Goal: Use online tool/utility: Utilize a website feature to perform a specific function

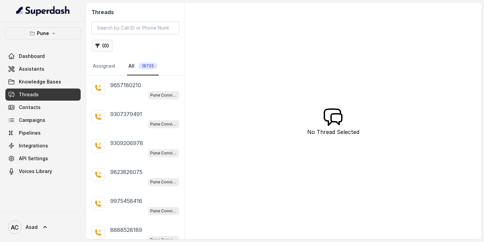
click at [106, 47] on button "( 0 )" at bounding box center [103, 46] width 22 height 12
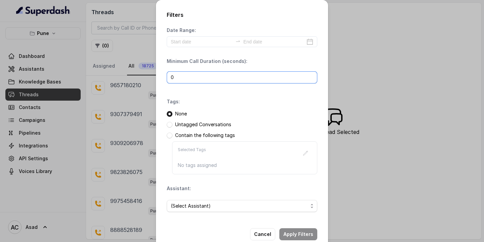
click at [190, 77] on input "0" at bounding box center [242, 77] width 151 height 12
click at [184, 203] on span "(Select Assistant)" at bounding box center [239, 206] width 137 height 8
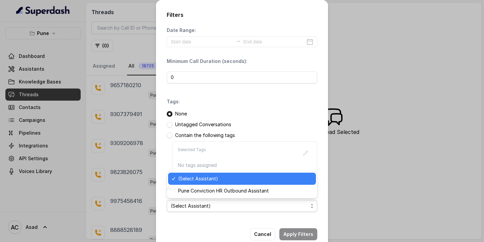
scroll to position [14, 0]
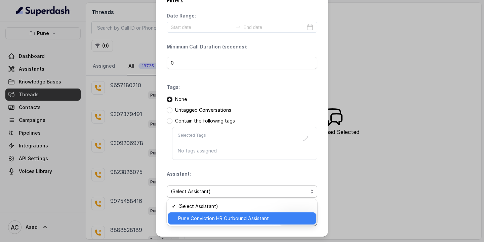
click at [186, 223] on div "Pune Conviction HR Outbound Assistant" at bounding box center [242, 218] width 148 height 12
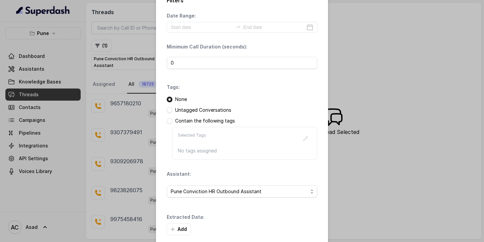
scroll to position [47, 0]
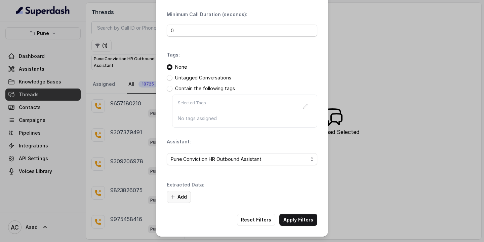
click at [185, 197] on button "Add" at bounding box center [179, 197] width 24 height 12
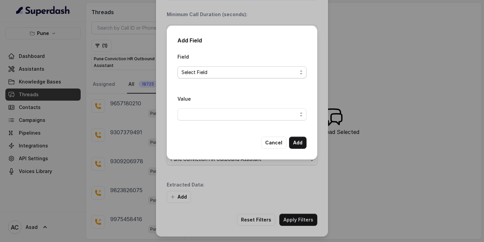
click at [231, 70] on span "Select Field" at bounding box center [240, 72] width 116 height 8
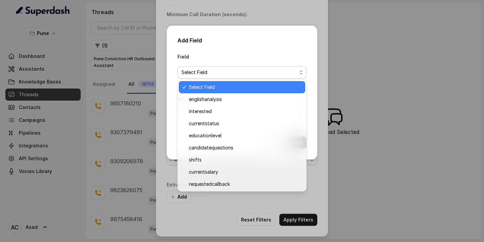
click at [210, 86] on span "Select Field" at bounding box center [245, 87] width 112 height 8
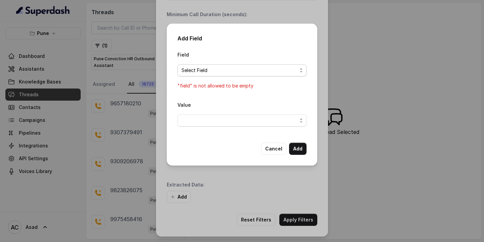
click at [210, 68] on span "Select Field" at bounding box center [240, 70] width 116 height 8
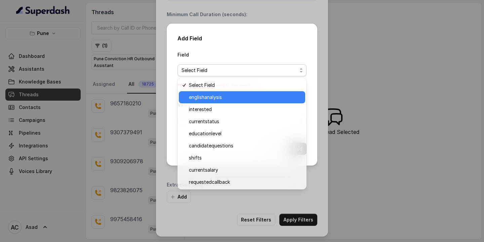
click at [210, 96] on span "englishanalysis" at bounding box center [245, 97] width 112 height 8
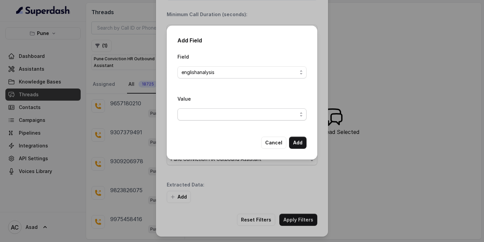
click at [208, 113] on span "button" at bounding box center [242, 114] width 129 height 12
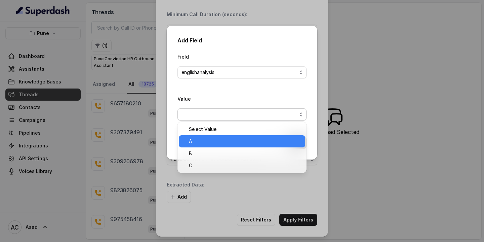
click at [197, 143] on span "A" at bounding box center [245, 141] width 112 height 8
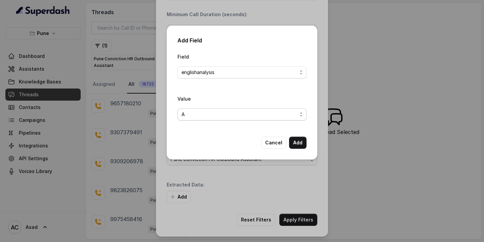
click at [222, 113] on span "A" at bounding box center [240, 114] width 116 height 8
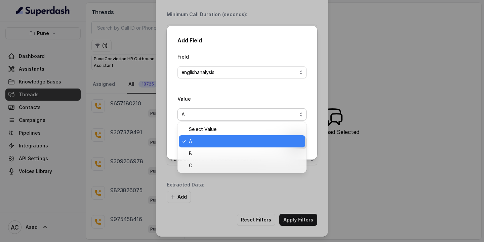
click at [222, 113] on span "A" at bounding box center [240, 114] width 116 height 8
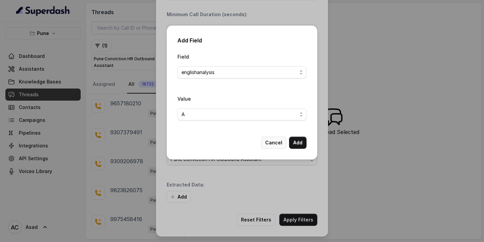
click at [275, 143] on button "Cancel" at bounding box center [273, 143] width 25 height 12
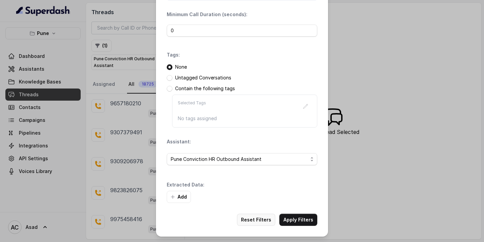
click at [263, 219] on button "Reset Filters" at bounding box center [256, 220] width 38 height 12
